Goal: Participate in discussion: Engage in conversation with other users on a specific topic

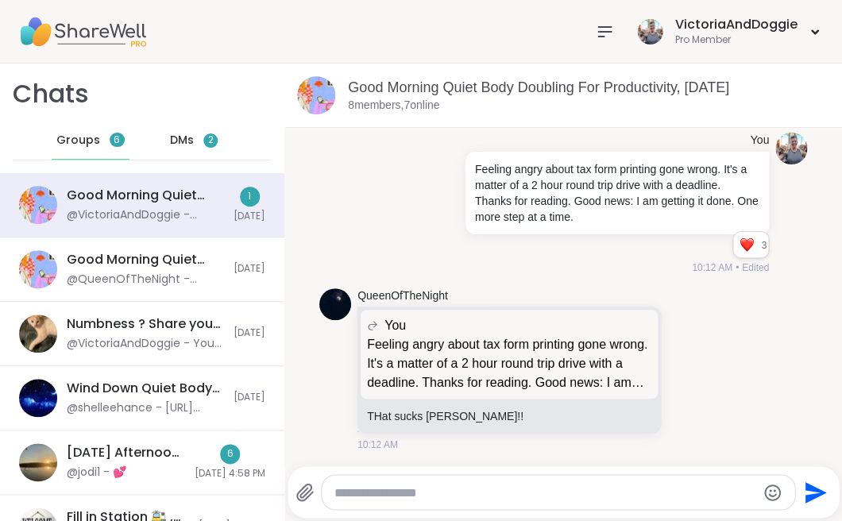
scroll to position [1727, 0]
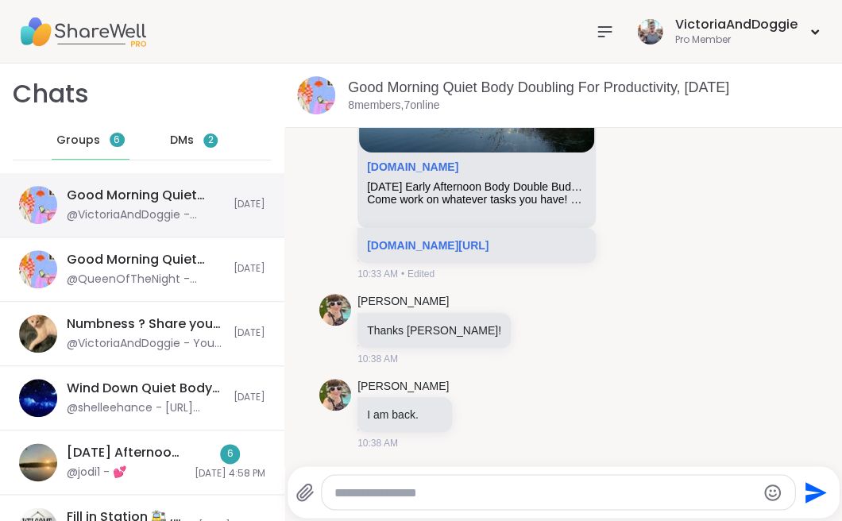
click at [112, 199] on div "Good Morning Quiet Body Doubling For Productivity, [DATE]" at bounding box center [145, 195] width 157 height 17
click at [147, 205] on div "Good Morning Quiet Body Doubling For Productivity, [DATE] @VictoriaAndDoggie - …" at bounding box center [145, 205] width 157 height 37
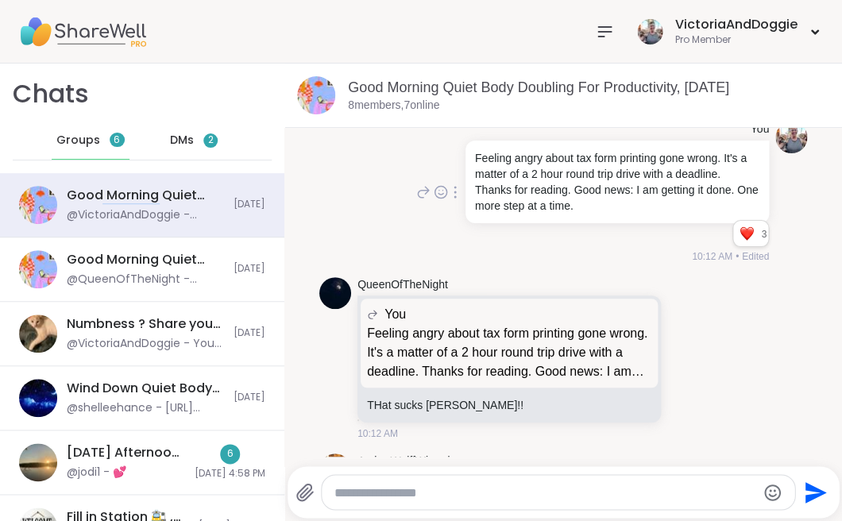
scroll to position [1201, 0]
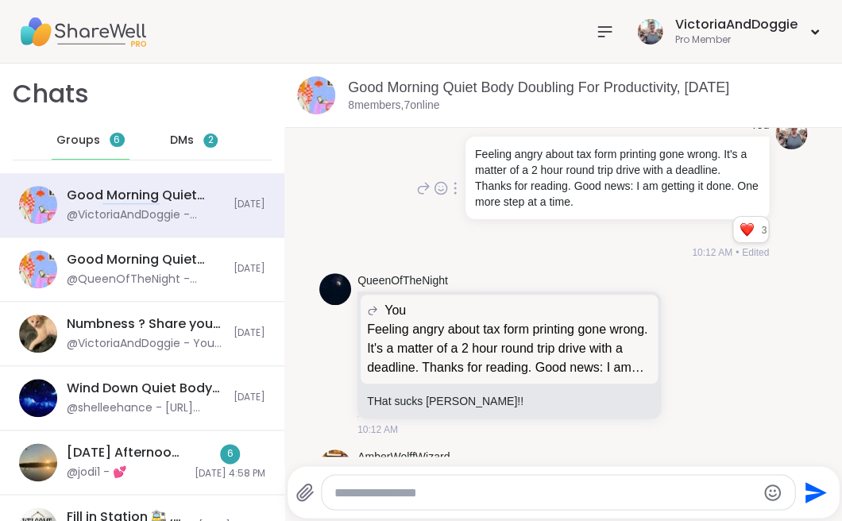
click at [713, 184] on p "Feeling angry about tax form printing gone wrong. It's a matter of a 2 hour rou…" at bounding box center [617, 178] width 284 height 64
click at [421, 197] on icon at bounding box center [423, 188] width 14 height 19
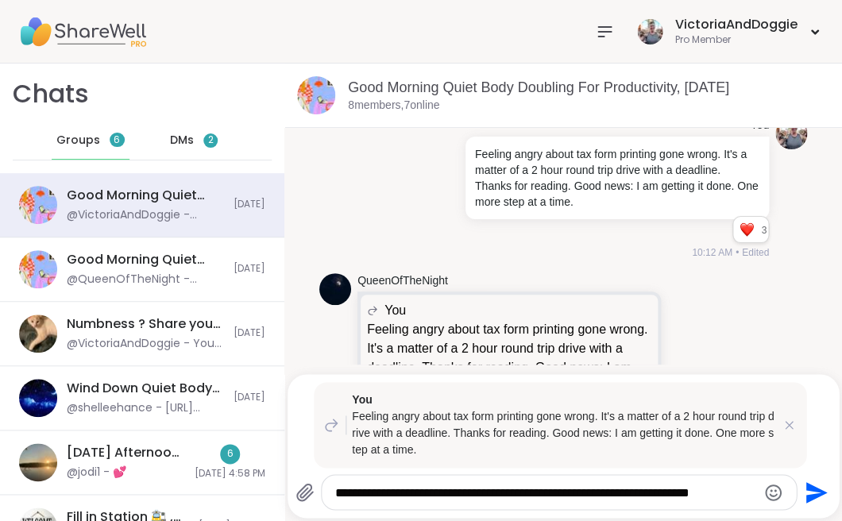
click at [640, 493] on textarea "**********" at bounding box center [545, 493] width 421 height 16
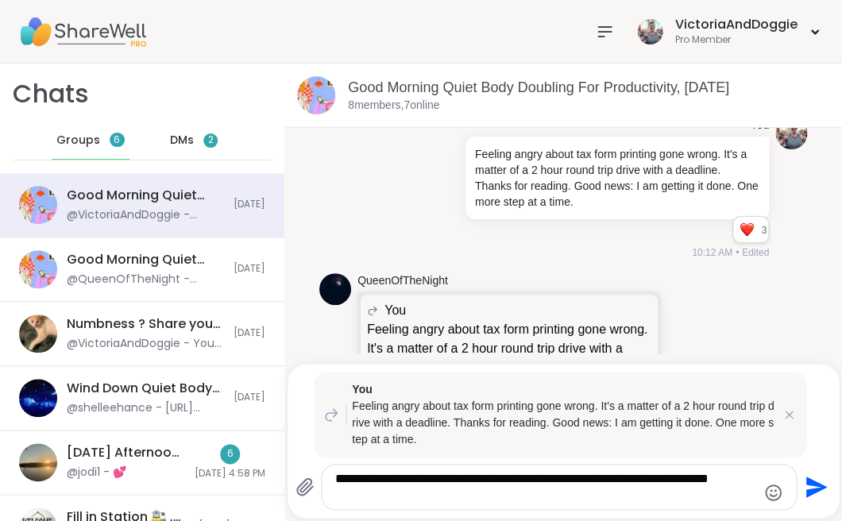
click at [407, 495] on textarea "**********" at bounding box center [545, 487] width 421 height 32
click at [379, 494] on textarea "**********" at bounding box center [545, 487] width 421 height 32
click at [687, 497] on textarea "**********" at bounding box center [545, 487] width 421 height 32
type textarea "**********"
click at [812, 482] on icon "Send" at bounding box center [816, 487] width 21 height 21
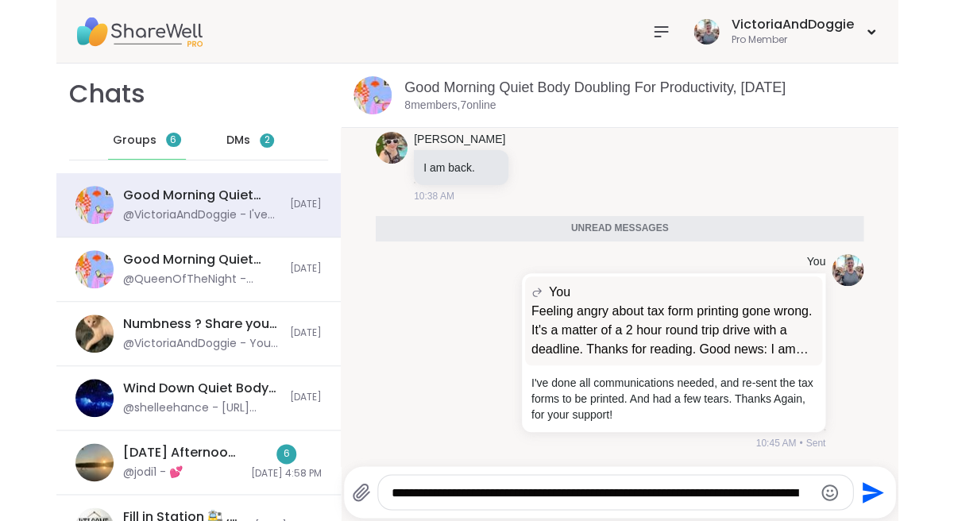
scroll to position [1933, 0]
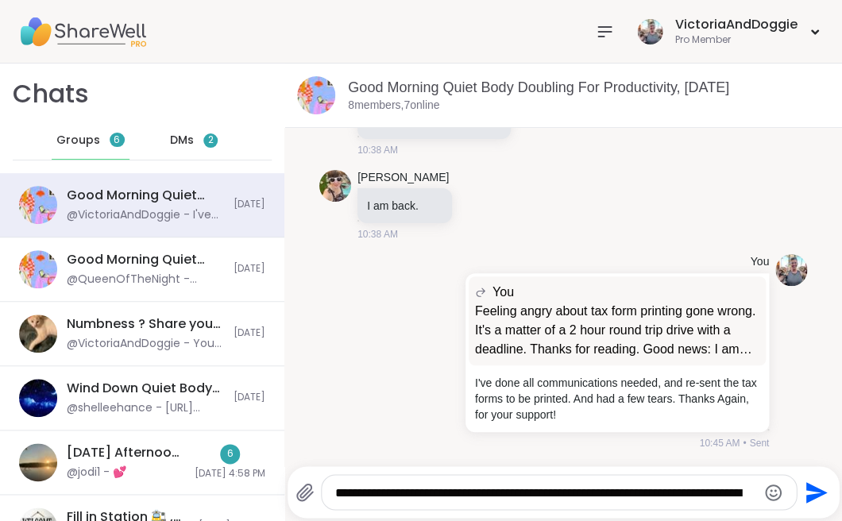
click at [108, 32] on img at bounding box center [82, 32] width 127 height 56
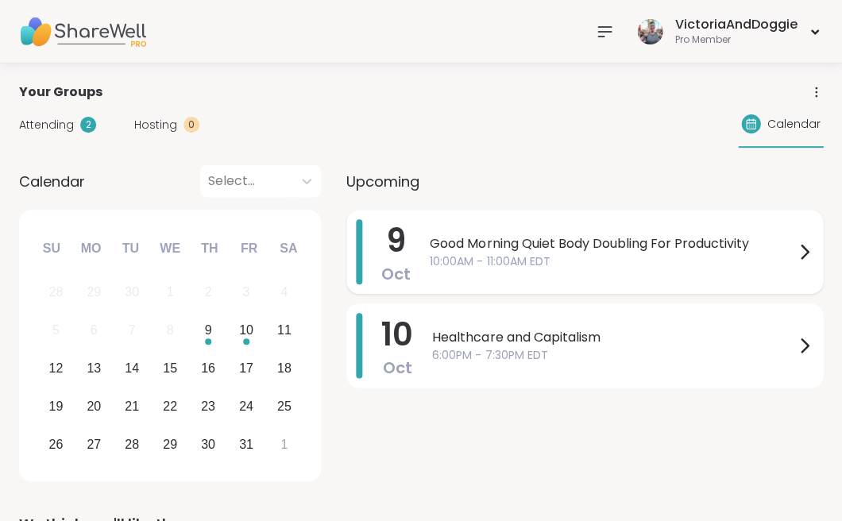
click at [472, 246] on span "Good Morning Quiet Body Doubling For Productivity" at bounding box center [612, 243] width 365 height 19
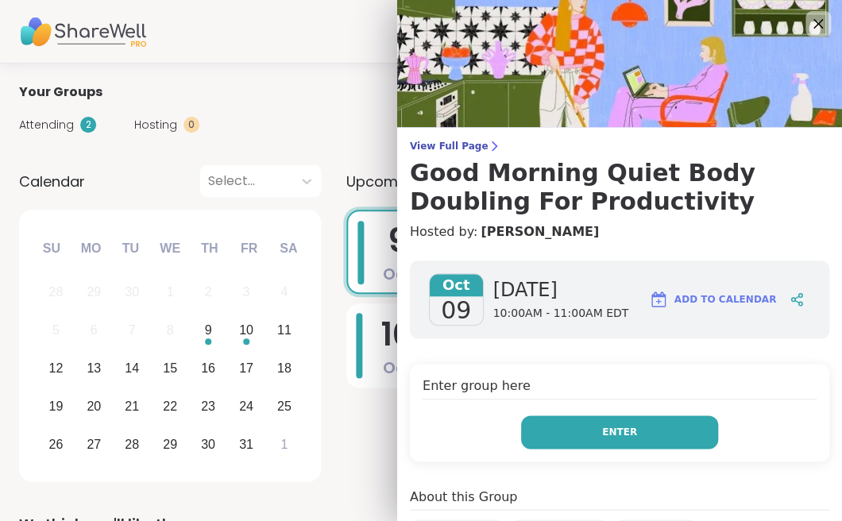
click at [593, 433] on button "Enter" at bounding box center [619, 432] width 197 height 33
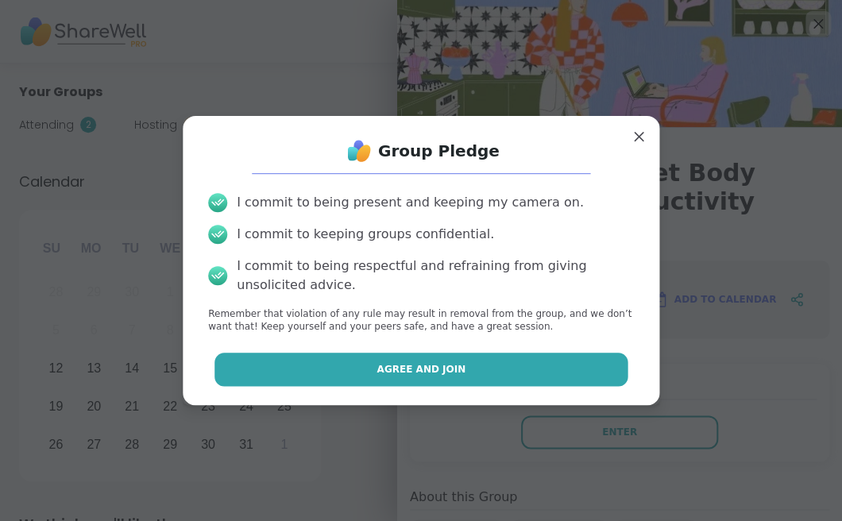
click at [509, 364] on button "Agree and Join" at bounding box center [422, 369] width 414 height 33
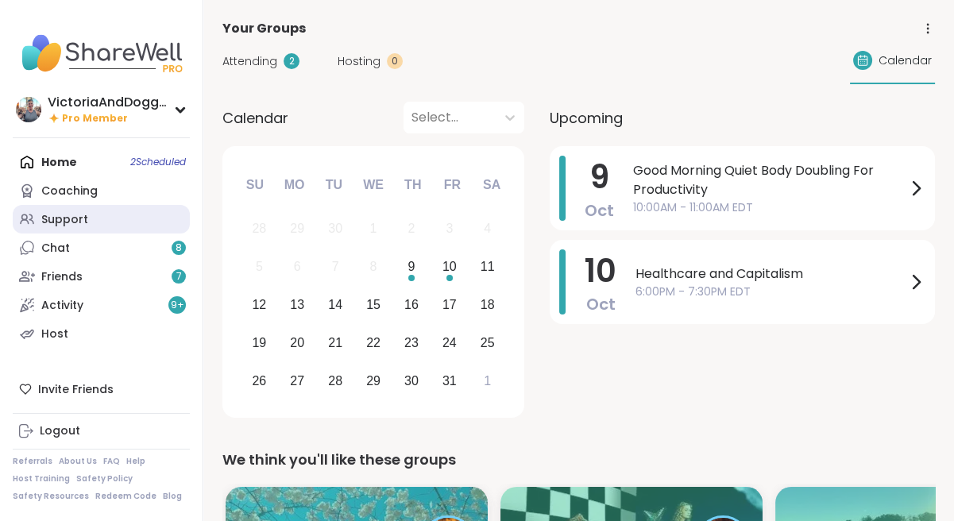
click at [55, 217] on div "Support" at bounding box center [64, 220] width 47 height 16
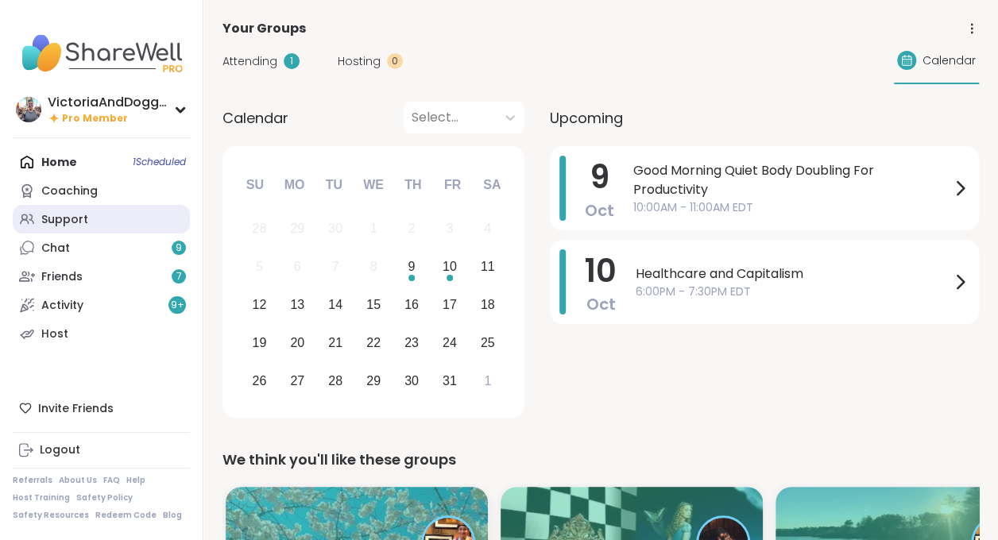
click at [64, 214] on div "Support" at bounding box center [64, 220] width 47 height 16
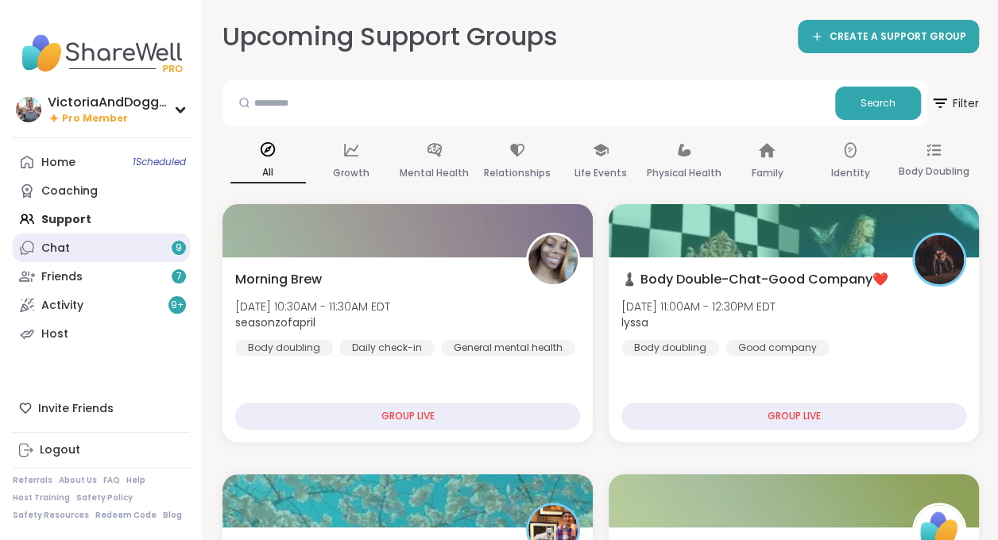
click at [53, 248] on div "Chat 9" at bounding box center [55, 249] width 29 height 16
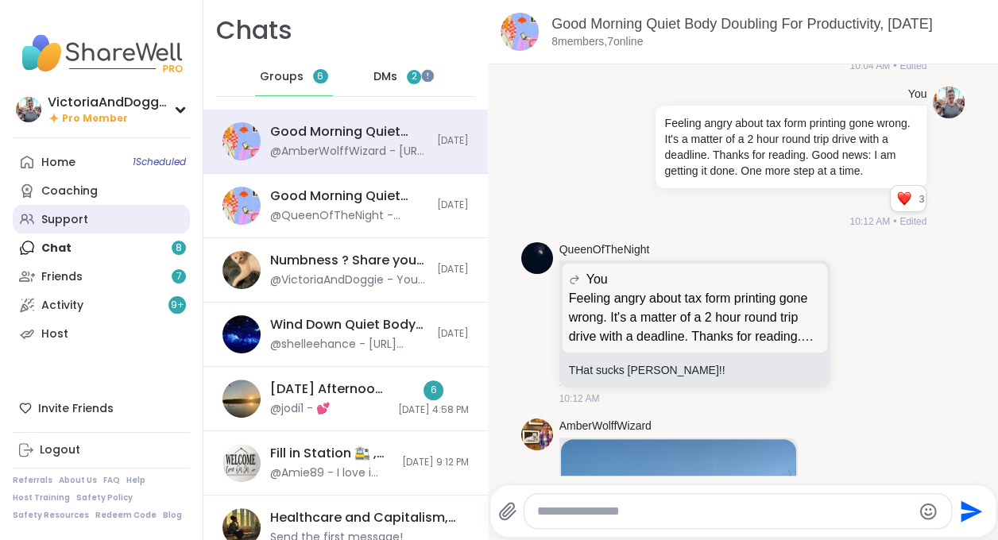
click at [62, 217] on div "Support" at bounding box center [64, 220] width 47 height 16
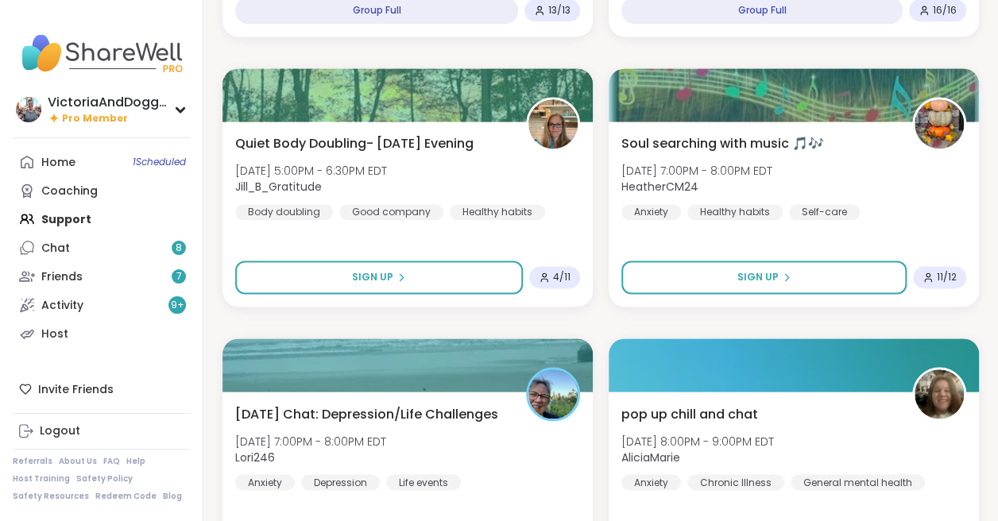
scroll to position [3933, 0]
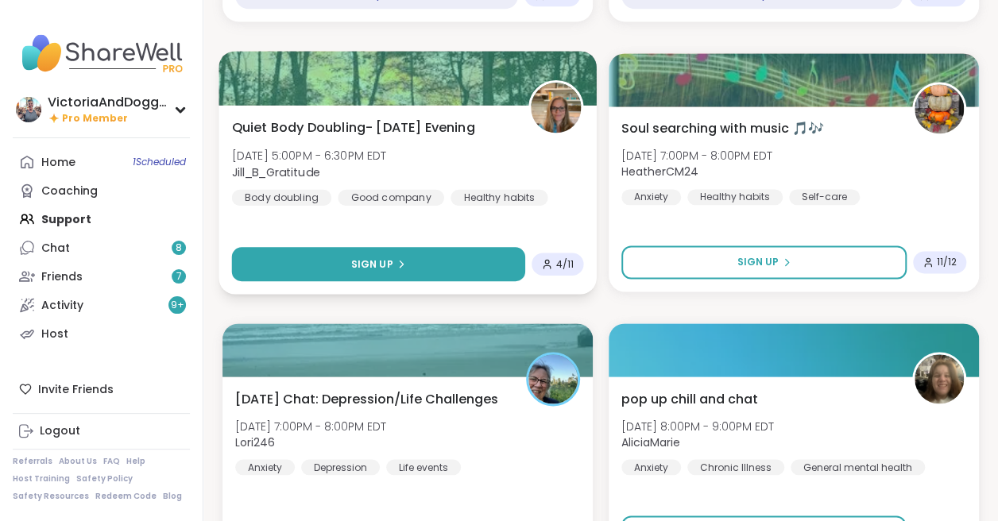
click at [361, 259] on span "Sign Up" at bounding box center [372, 264] width 42 height 14
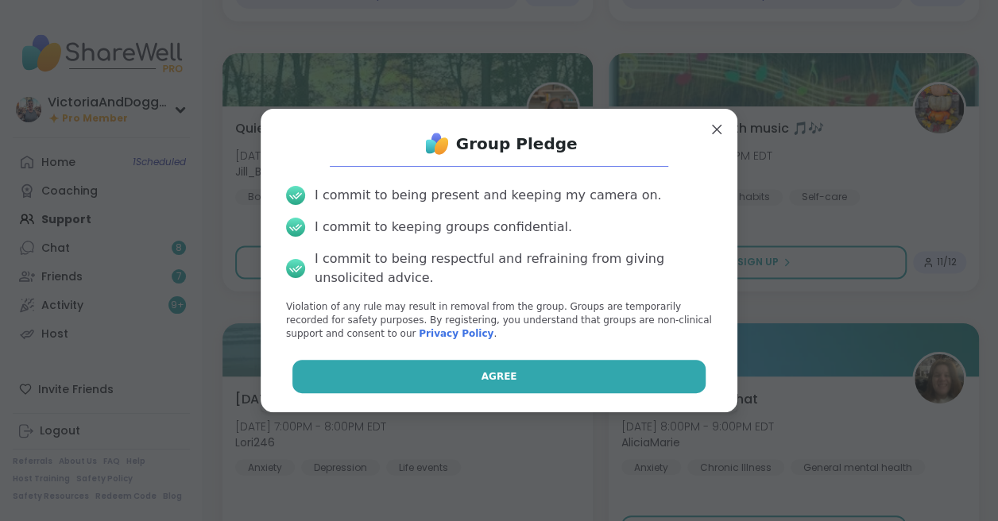
click at [535, 373] on button "Agree" at bounding box center [499, 376] width 414 height 33
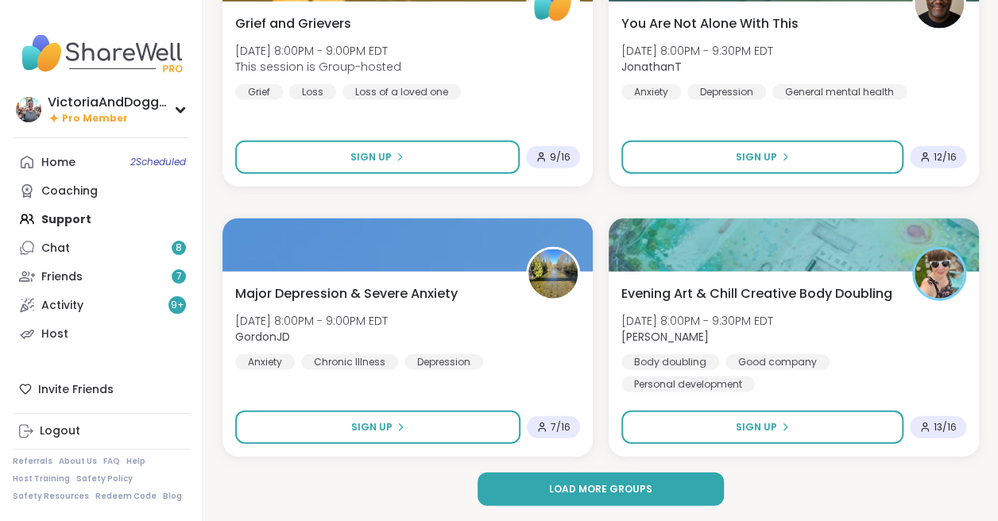
scroll to position [4578, 0]
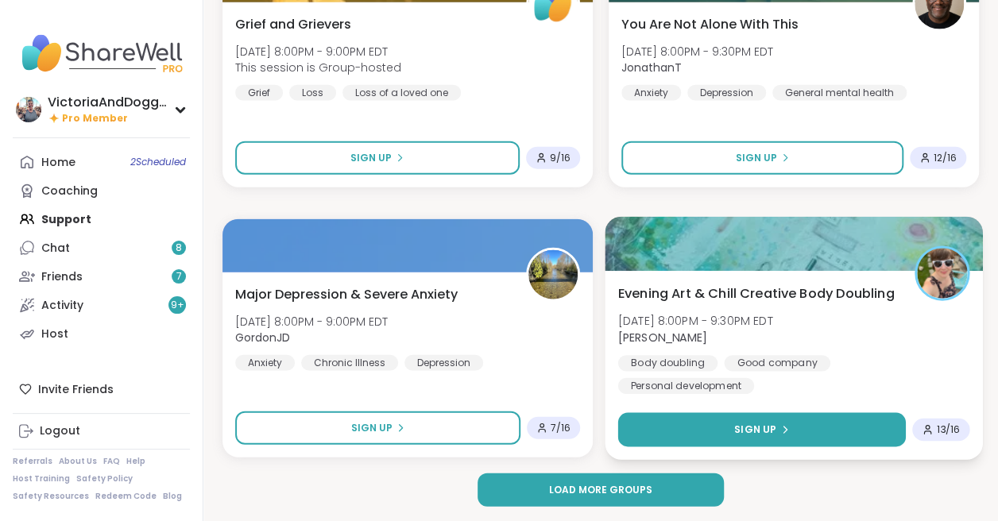
click at [678, 418] on button "Sign Up" at bounding box center [762, 430] width 288 height 34
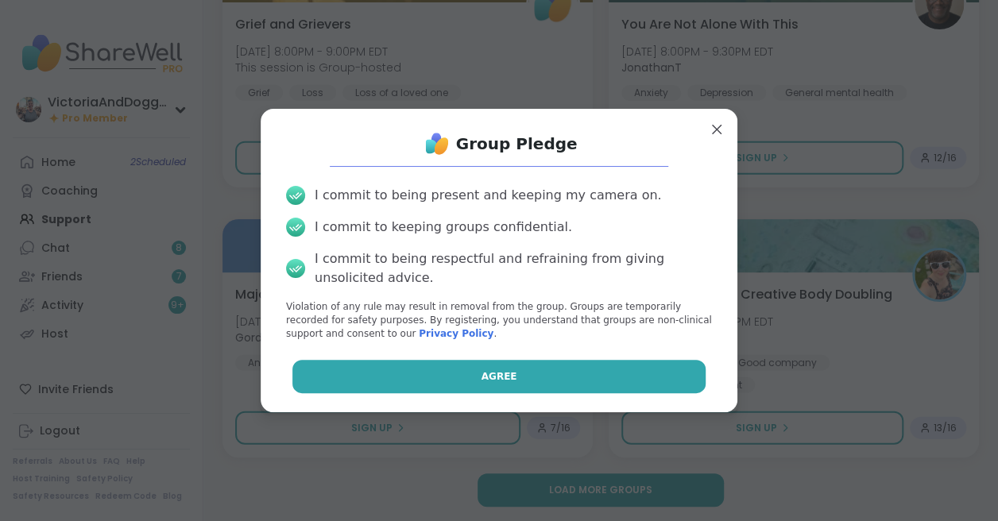
click at [552, 371] on button "Agree" at bounding box center [499, 376] width 414 height 33
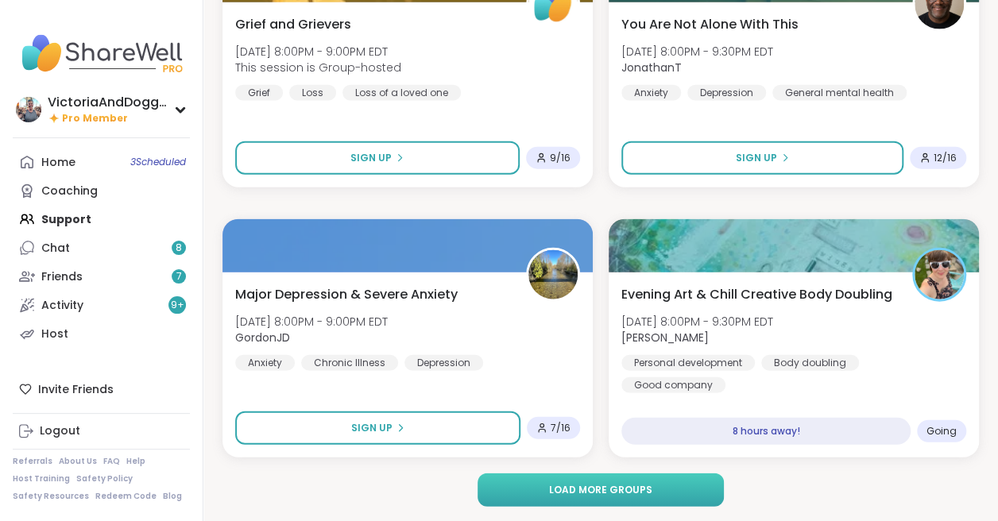
click at [548, 493] on button "Load more groups" at bounding box center [601, 490] width 246 height 33
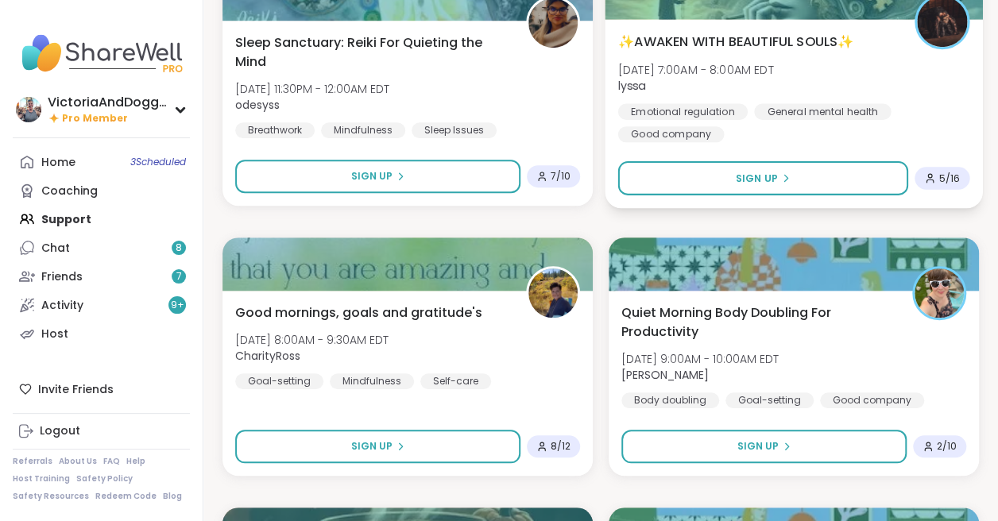
scroll to position [6212, 0]
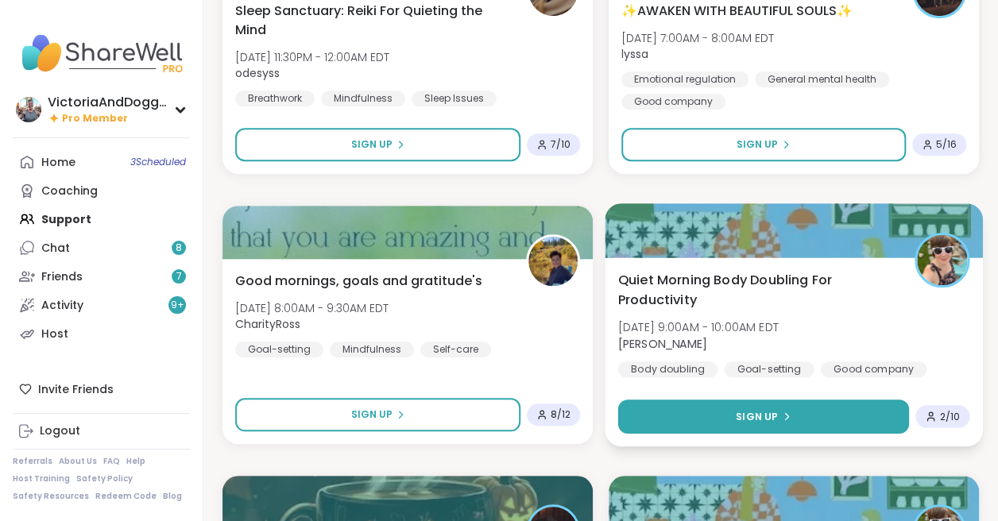
click at [652, 408] on button "Sign Up" at bounding box center [763, 417] width 291 height 34
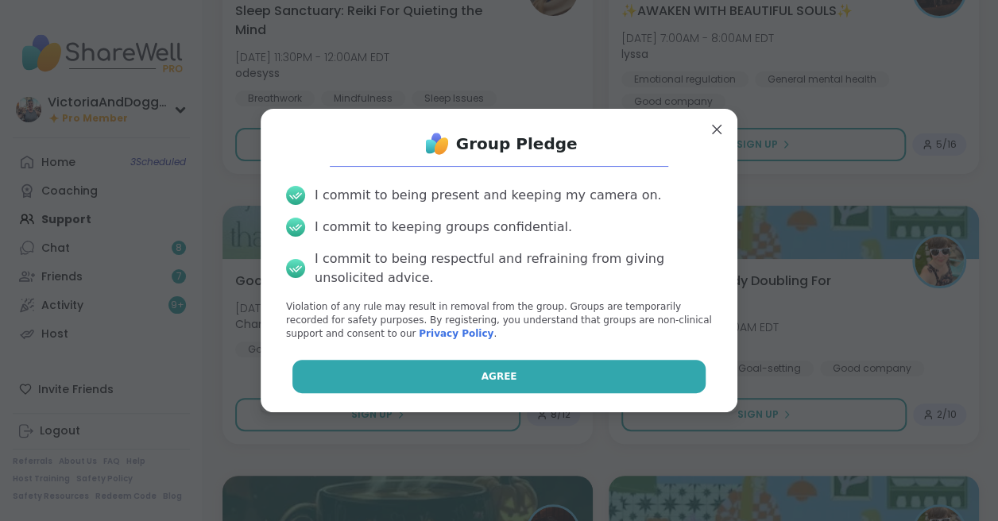
click at [574, 372] on button "Agree" at bounding box center [499, 376] width 414 height 33
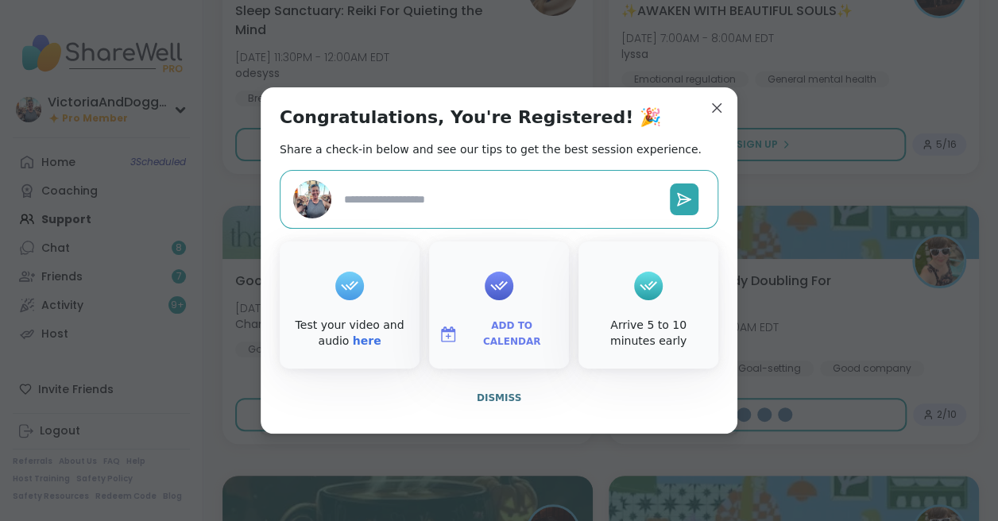
type textarea "*"
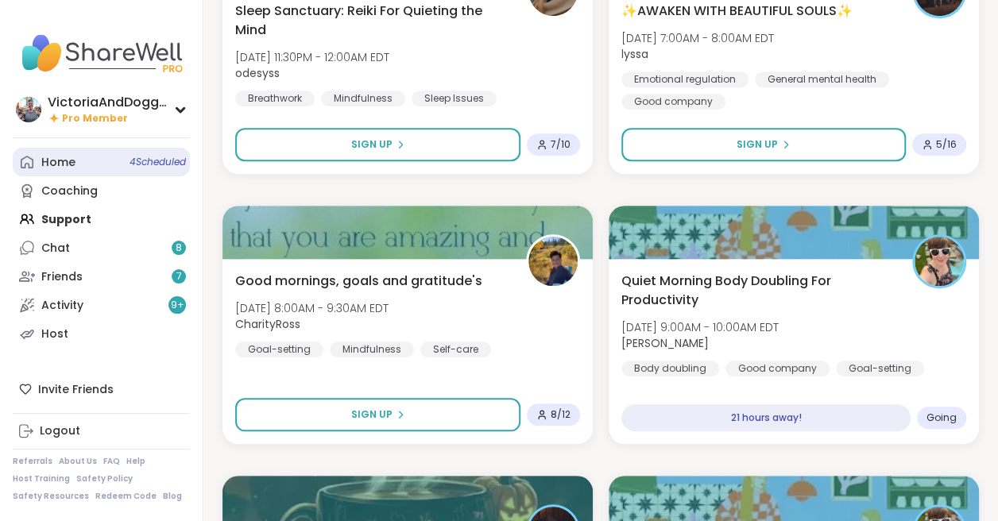
click at [70, 164] on div "Home 4 Scheduled" at bounding box center [58, 163] width 34 height 16
